Goal: Transaction & Acquisition: Purchase product/service

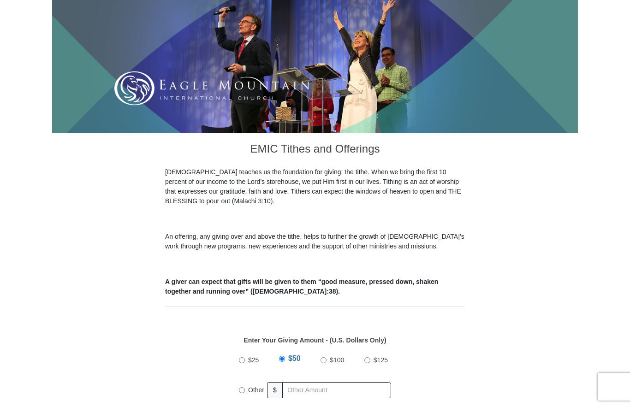
click at [241, 388] on input "Other" at bounding box center [242, 391] width 6 height 6
radio input "true"
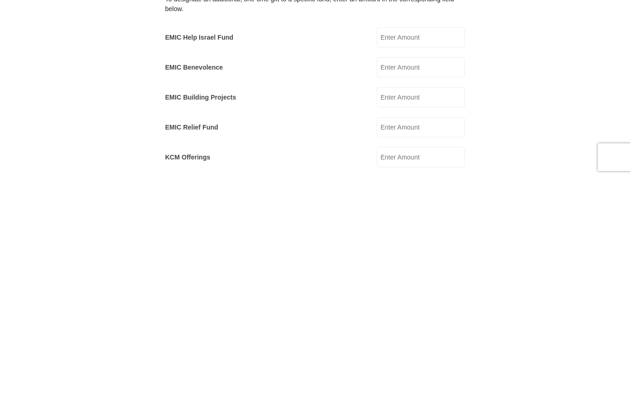
scroll to position [345, 0]
type input "15.00"
click at [420, 316] on input "EMIC Building Projects" at bounding box center [421, 326] width 88 height 20
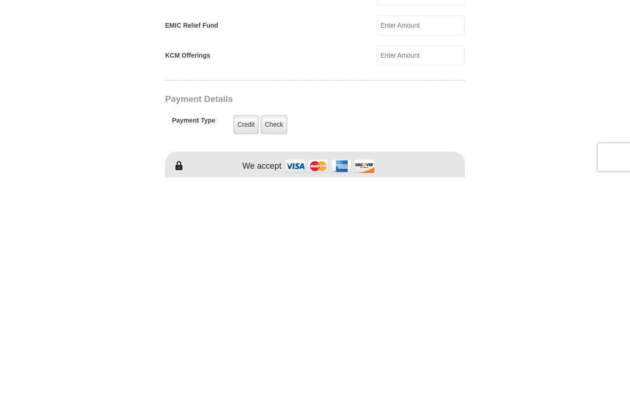
scroll to position [448, 0]
type input "1.00"
click at [276, 344] on label "Check" at bounding box center [274, 353] width 27 height 19
click at [0, 0] on input "Check" at bounding box center [0, 0] width 0 height 0
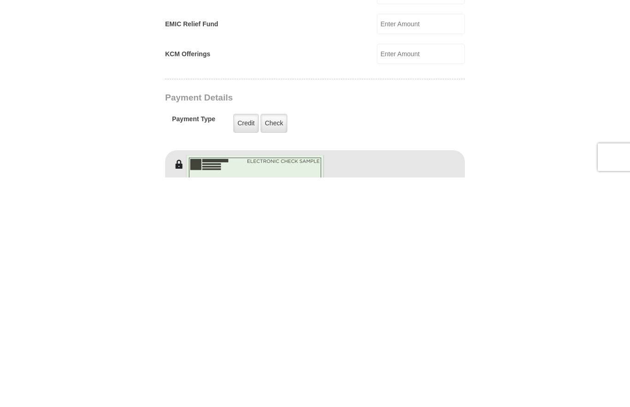
scroll to position [677, 0]
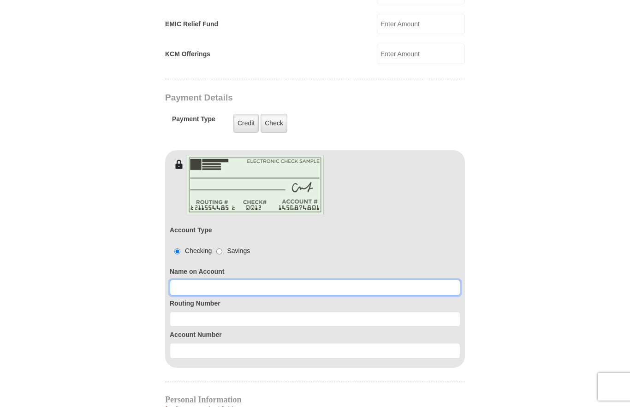
click at [215, 283] on input at bounding box center [315, 288] width 291 height 16
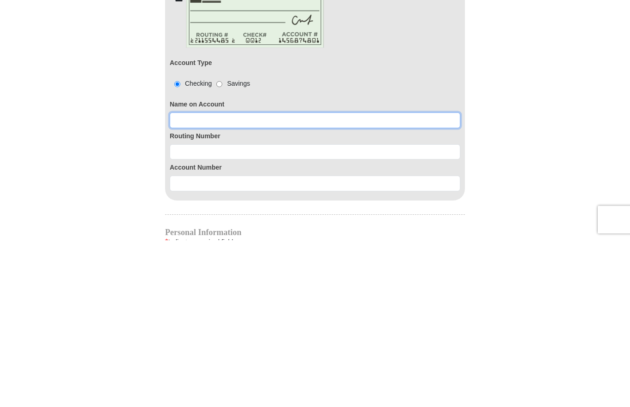
type input "C"
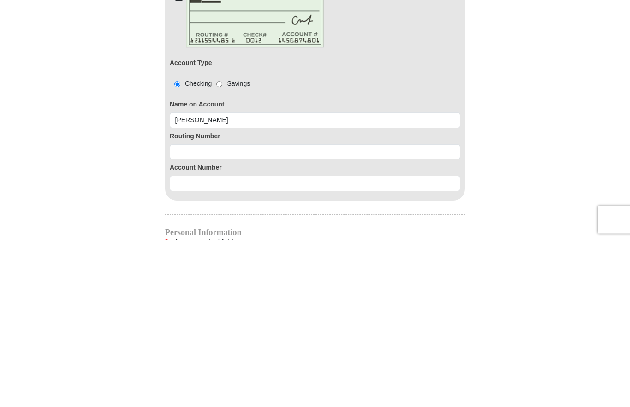
scroll to position [845, 0]
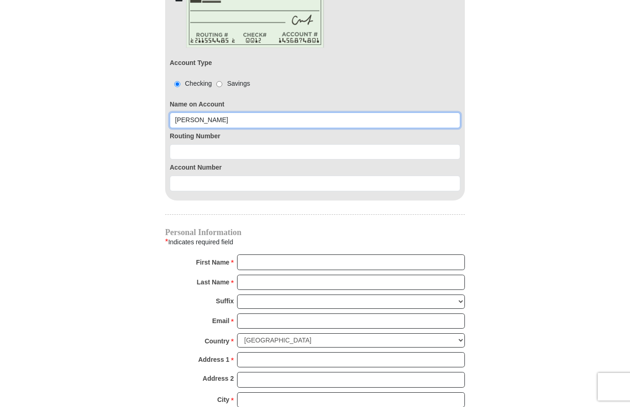
click at [266, 114] on input "Christine" at bounding box center [315, 121] width 291 height 16
type input "Christine Learn"
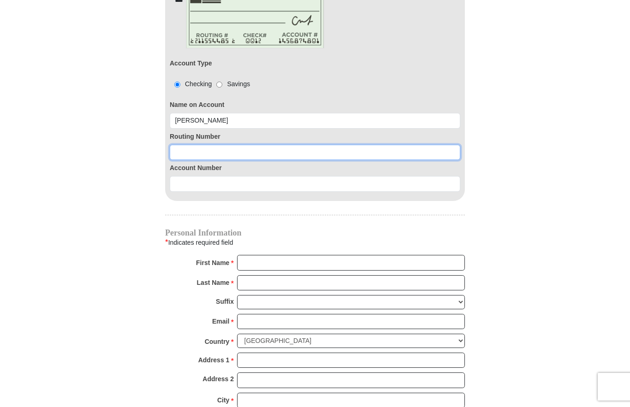
click at [229, 147] on input at bounding box center [315, 153] width 291 height 16
type input "064208398"
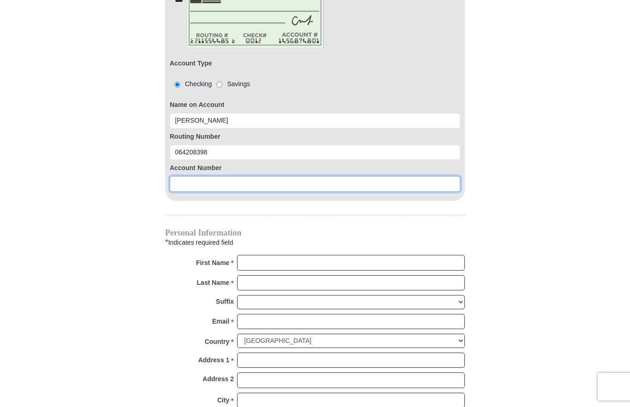
click at [241, 176] on input at bounding box center [315, 184] width 291 height 16
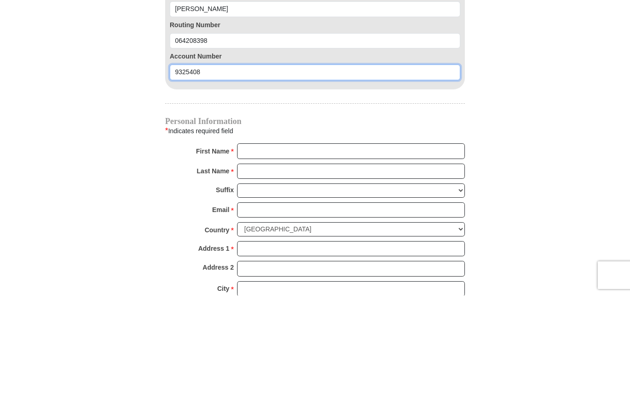
type input "9325408"
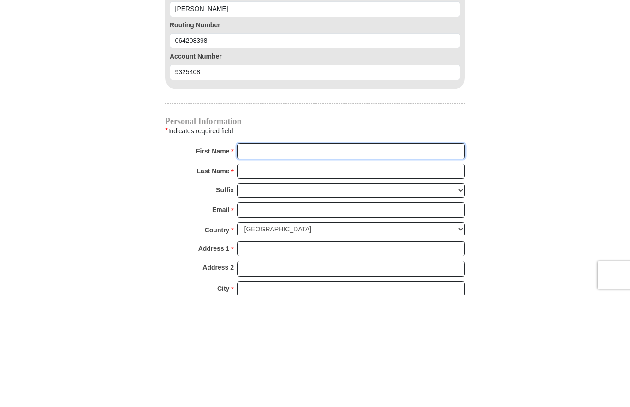
click at [294, 255] on input "First Name *" at bounding box center [351, 263] width 228 height 16
type input "C"
type input "Christine"
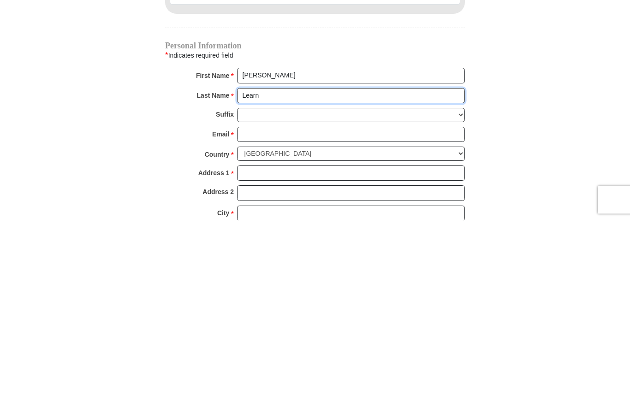
type input "Learn"
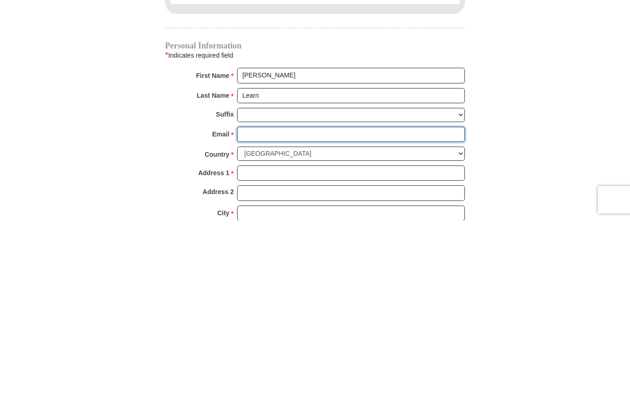
click at [265, 314] on input "Email *" at bounding box center [351, 322] width 228 height 16
type input "mic"
type input "micchr@earthlink.net"
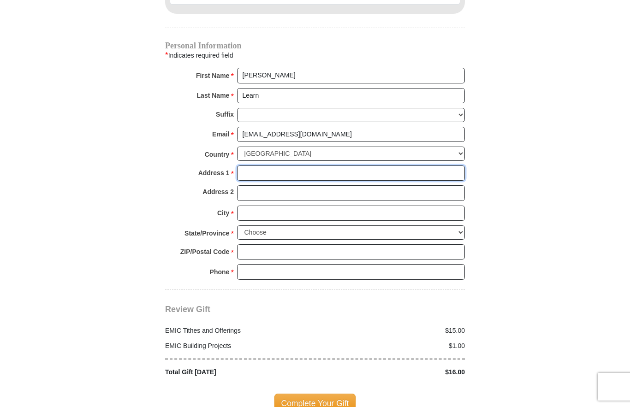
click at [267, 166] on input "Address 1 *" at bounding box center [351, 174] width 228 height 16
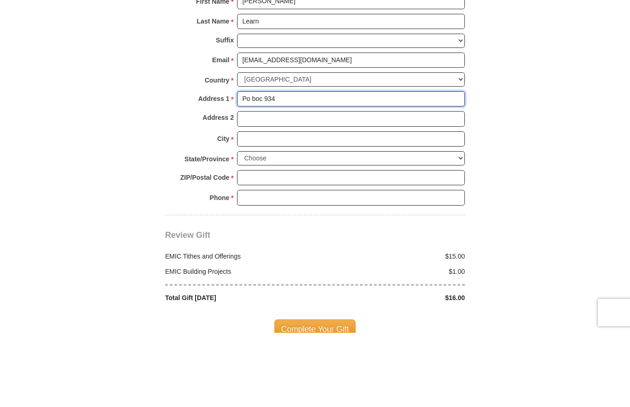
type input "Po boc 934"
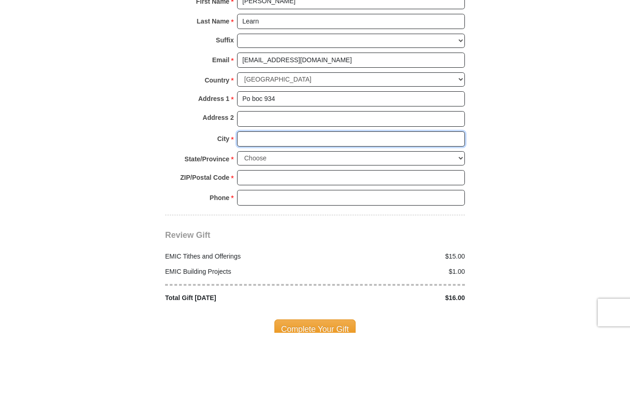
click at [268, 206] on input "City *" at bounding box center [351, 214] width 228 height 16
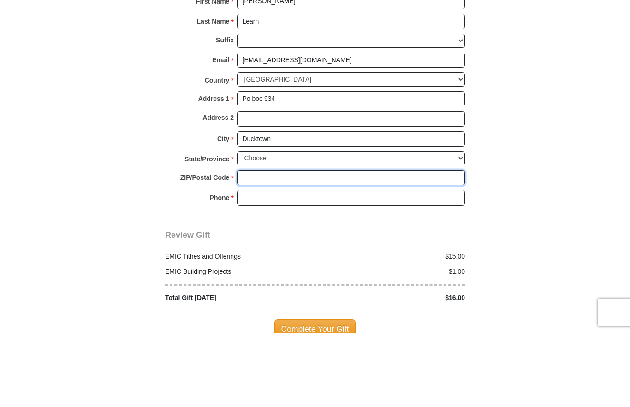
click at [261, 245] on input "ZIP/Postal Code *" at bounding box center [351, 253] width 228 height 16
click at [259, 226] on select "Choose Alabama Alaska American Samoa Arizona Arkansas Armed Forces Americas Arm…" at bounding box center [351, 233] width 228 height 14
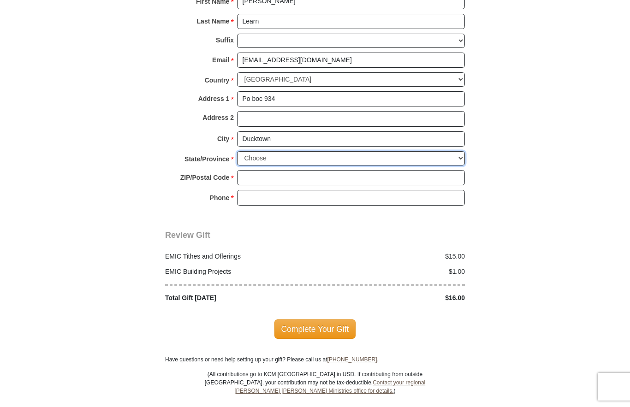
click at [257, 151] on select "Choose Alabama Alaska American Samoa Arizona Arkansas Armed Forces Americas Arm…" at bounding box center [351, 158] width 228 height 14
click at [258, 132] on input "Ducktown" at bounding box center [351, 140] width 228 height 16
type input "Ducktown"
click at [273, 151] on select "Choose Alabama Alaska American Samoa Arizona Arkansas Armed Forces Americas Arm…" at bounding box center [351, 158] width 228 height 14
select select "TN"
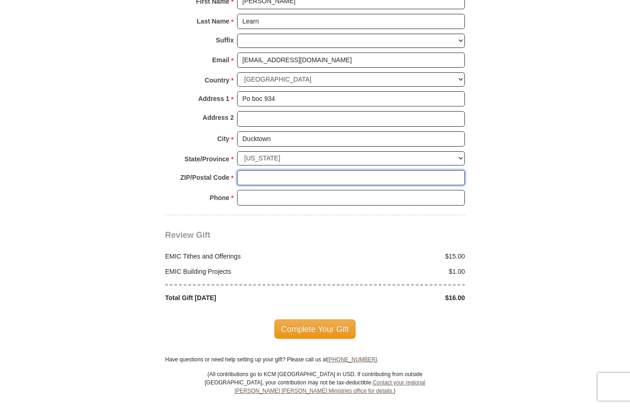
click at [255, 170] on input "ZIP/Postal Code *" at bounding box center [351, 178] width 228 height 16
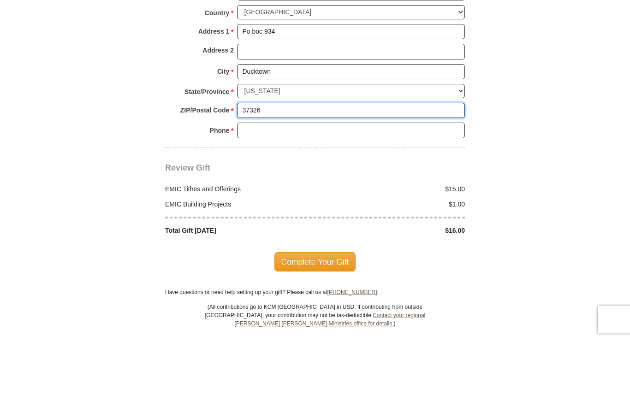
type input "37326"
click at [266, 190] on input "Phone * *" at bounding box center [351, 198] width 228 height 16
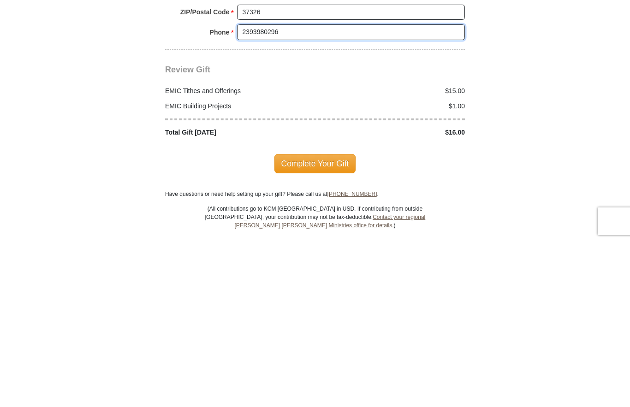
type input "2393980296"
click at [321, 320] on span "Complete Your Gift" at bounding box center [316, 329] width 82 height 19
